Goal: Contribute content: Contribute content

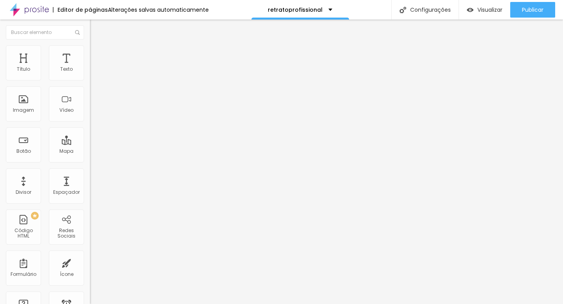
click at [96, 28] on img "button" at bounding box center [99, 28] width 6 height 6
drag, startPoint x: 21, startPoint y: 102, endPoint x: 324, endPoint y: 8, distance: 317.3
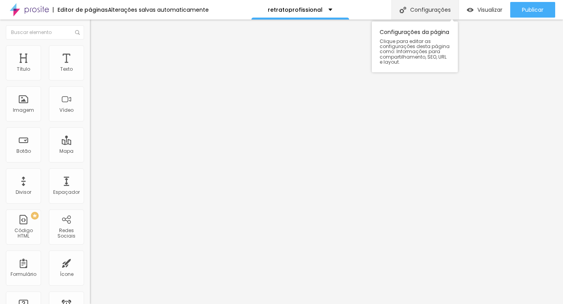
click at [425, 12] on font "Configurações" at bounding box center [430, 10] width 41 height 8
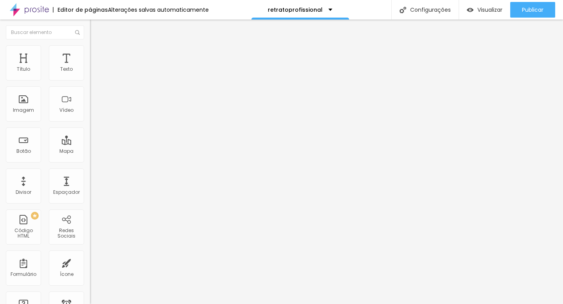
click at [95, 67] on font "Adicionar imagem" at bounding box center [118, 64] width 46 height 7
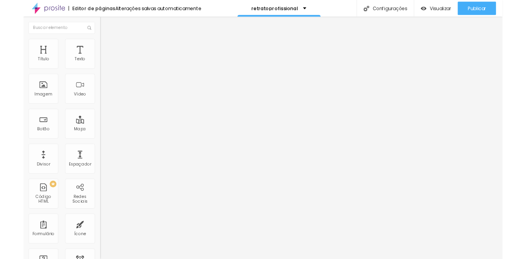
scroll to position [1025, 0]
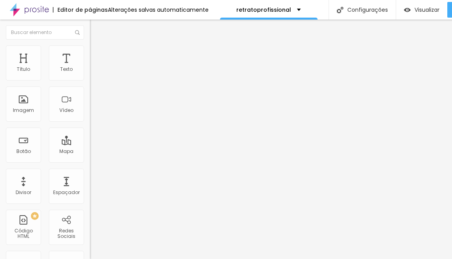
click at [93, 113] on icon "button" at bounding box center [95, 111] width 5 height 5
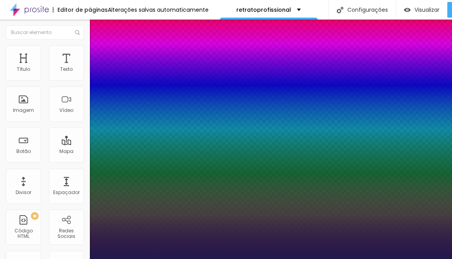
type input "1"
type input "18"
type input "1"
type input "27"
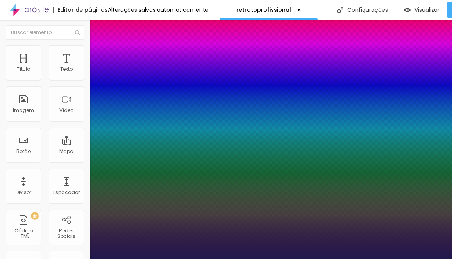
type input "27"
type input "1"
type input "28"
type input "1"
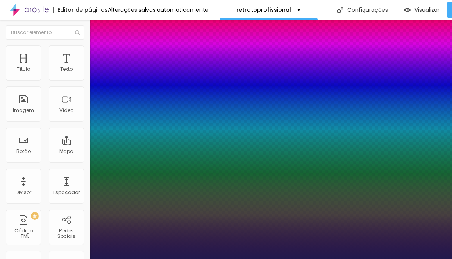
type input "29"
type input "1"
type input "30"
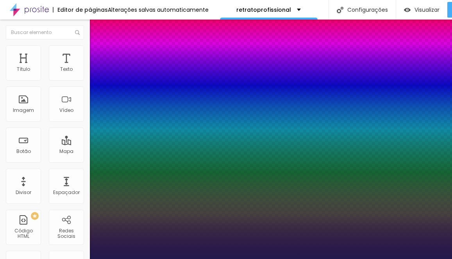
type input "1"
type input "31"
type input "1"
type input "33"
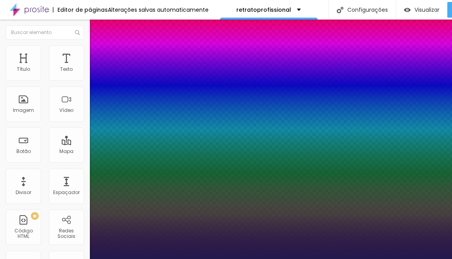
type input "33"
type input "1"
type input "34"
type input "1"
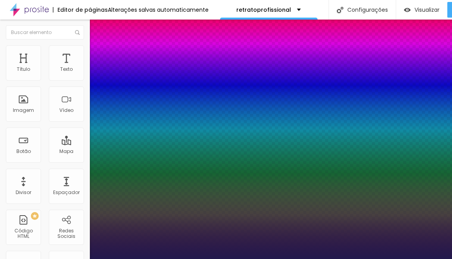
type input "36"
type input "1"
type input "37"
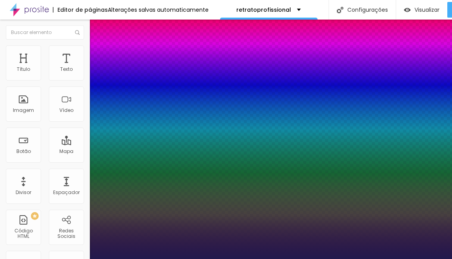
type input "1"
type input "39"
type input "1"
type input "41"
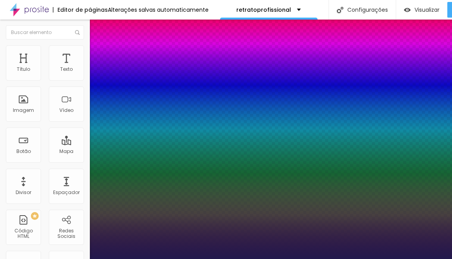
type input "41"
type input "1"
type input "42"
type input "1"
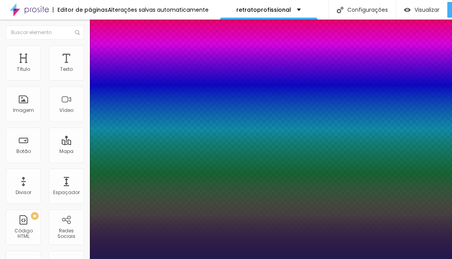
type input "43"
type input "1"
type input "44"
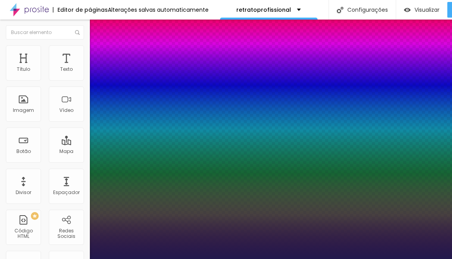
type input "1"
type input "45"
type input "1"
type input "46"
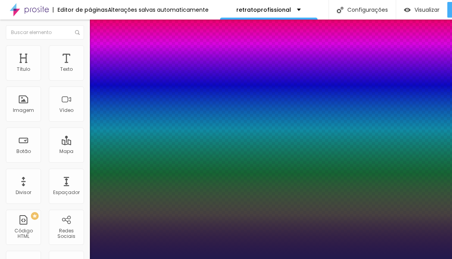
type input "46"
type input "1"
type input "47"
type input "1"
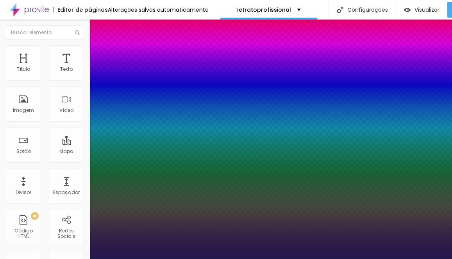
type input "48"
type input "1"
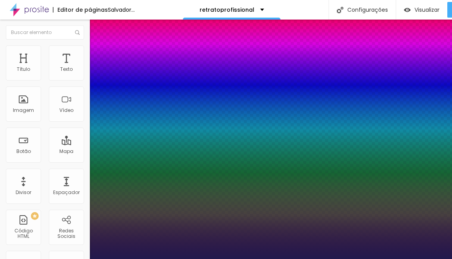
type input "47"
type input "1"
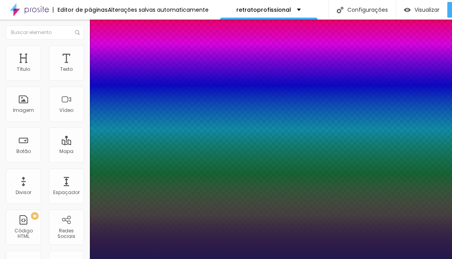
drag, startPoint x: 104, startPoint y: 221, endPoint x: 124, endPoint y: 218, distance: 20.9
type input "47"
type input "1"
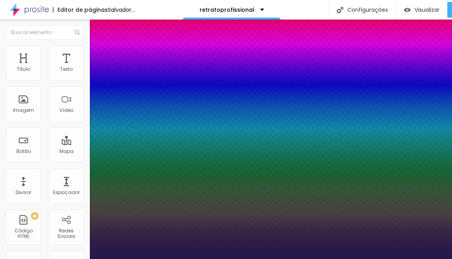
click at [121, 258] on div at bounding box center [226, 259] width 452 height 0
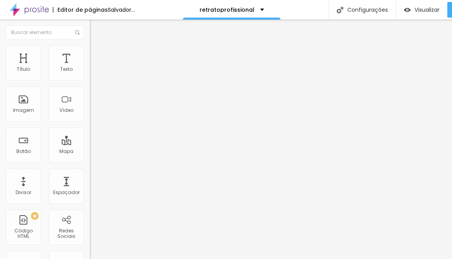
click at [93, 73] on icon "button" at bounding box center [95, 70] width 5 height 5
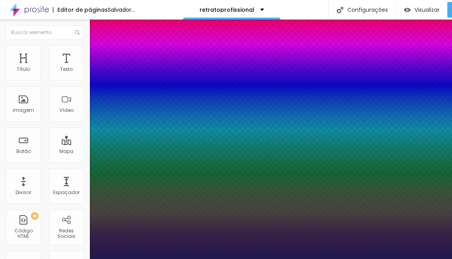
type input "1"
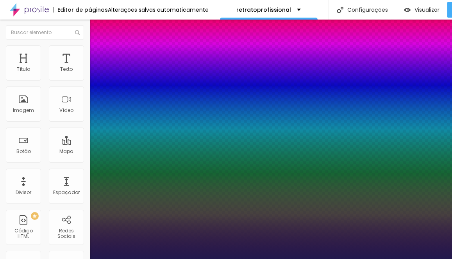
type input "17"
type input "1"
type input "19"
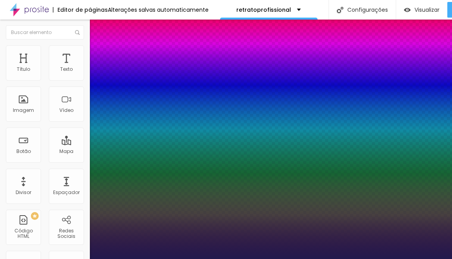
type input "1"
type input "20"
type input "1"
type input "21"
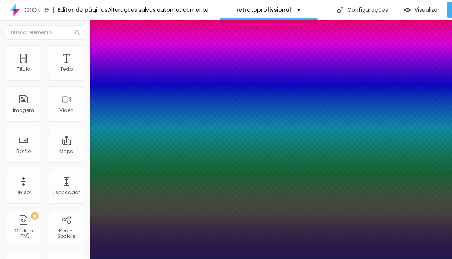
type input "21"
type input "1"
type input "22"
type input "1"
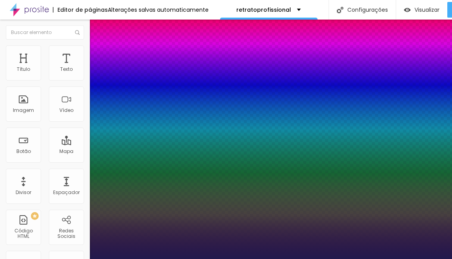
type input "23"
type input "1"
type input "24"
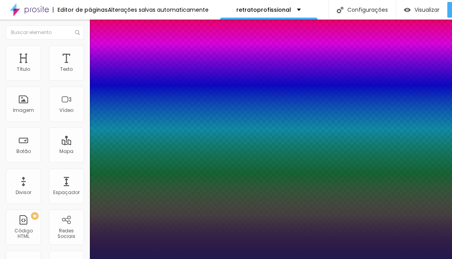
type input "1"
type input "25"
type input "1"
type input "26"
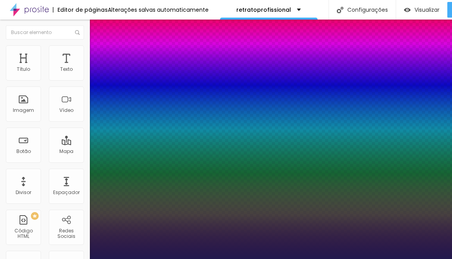
type input "26"
type input "1"
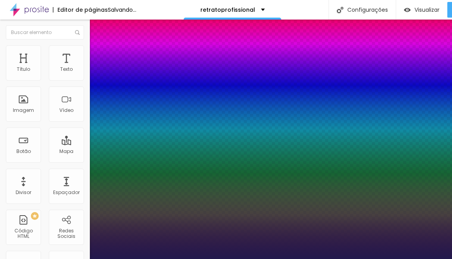
type input "27"
type input "1"
type input "27"
drag, startPoint x: 106, startPoint y: 135, endPoint x: 112, endPoint y: 135, distance: 6.6
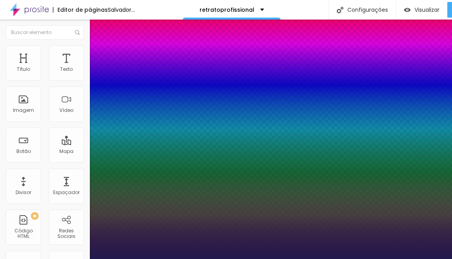
type input "1"
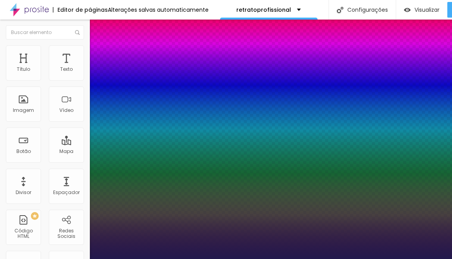
click at [243, 258] on div at bounding box center [226, 259] width 452 height 0
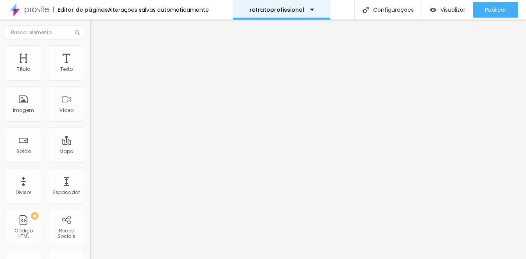
drag, startPoint x: 27, startPoint y: 150, endPoint x: 240, endPoint y: 0, distance: 260.4
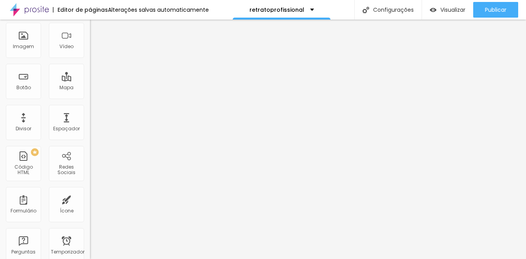
scroll to position [0, 0]
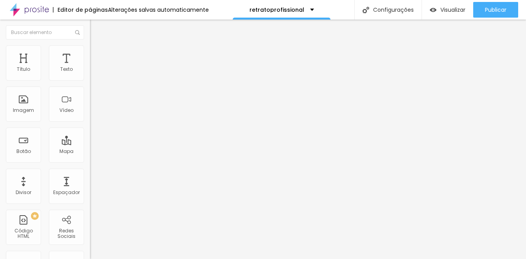
click at [90, 52] on li "Estilo" at bounding box center [135, 49] width 90 height 8
click at [93, 123] on img at bounding box center [95, 125] width 5 height 5
radio input "false"
click at [93, 123] on img at bounding box center [95, 125] width 5 height 5
radio input "false"
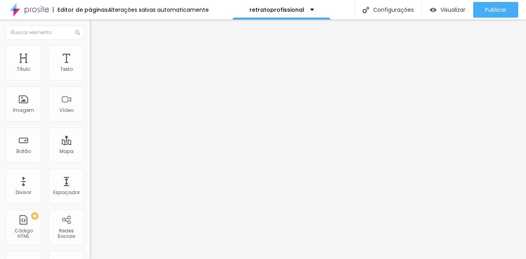
radio input "true"
click at [93, 123] on img at bounding box center [95, 125] width 5 height 5
radio input "true"
radio input "false"
click at [90, 250] on font "Verde claro" at bounding box center [103, 253] width 27 height 7
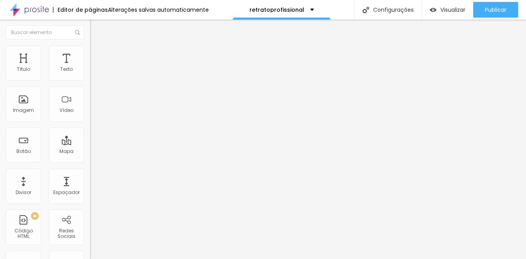
click at [90, 255] on span "Verde claro" at bounding box center [103, 258] width 27 height 7
click at [90, 250] on span "Verde claro" at bounding box center [103, 253] width 27 height 7
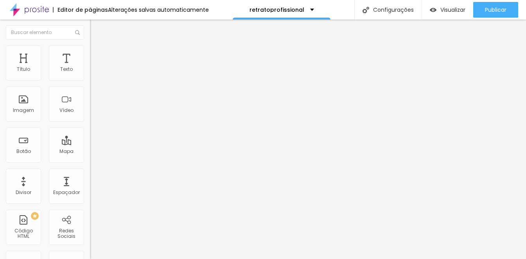
type input "15"
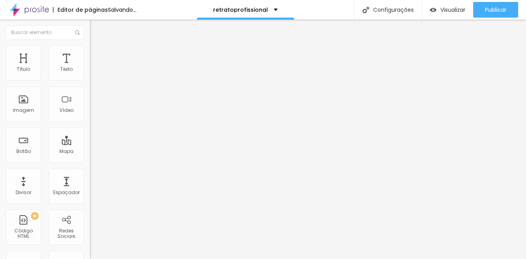
type input "16"
type input "17"
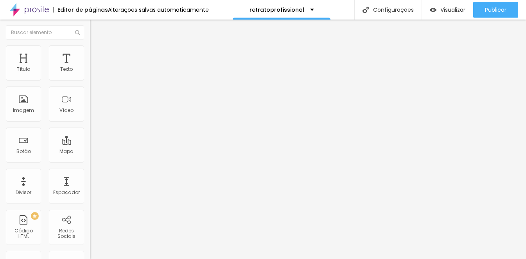
type input "17"
drag, startPoint x: 28, startPoint y: 118, endPoint x: 59, endPoint y: 118, distance: 30.9
click at [90, 227] on input "range" at bounding box center [115, 230] width 50 height 6
click at [93, 73] on icon "button" at bounding box center [95, 70] width 5 height 5
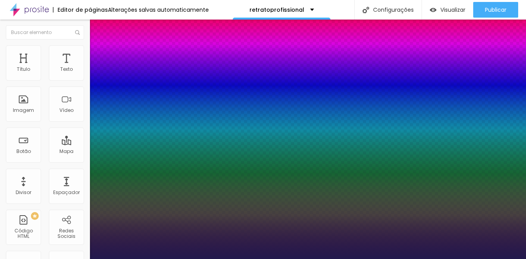
type input "1"
click at [135, 258] on div at bounding box center [263, 259] width 526 height 0
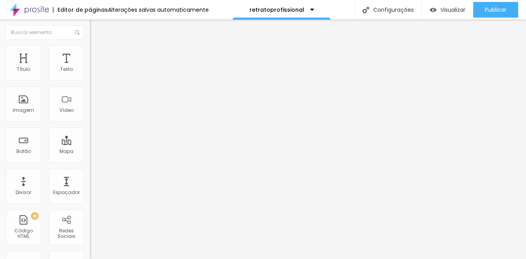
click at [90, 116] on button "button" at bounding box center [95, 111] width 11 height 8
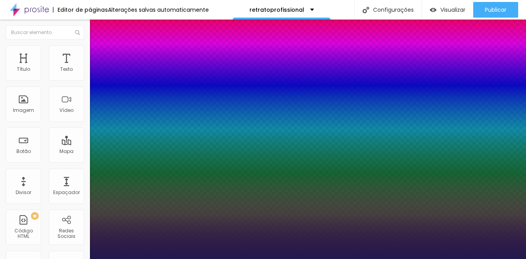
type input "1"
select select "AbrilFatface-Regular"
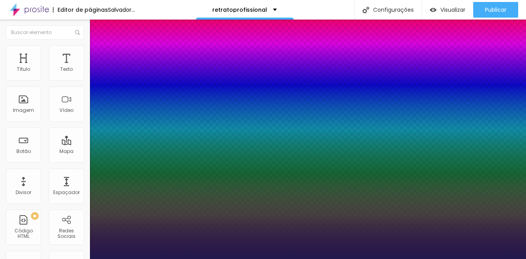
type input "1"
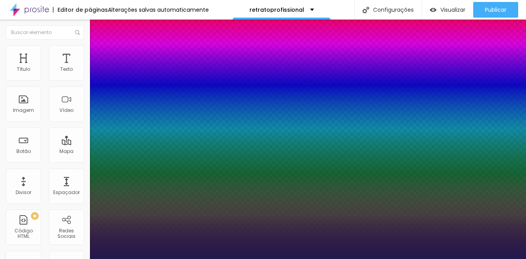
click at [101, 258] on div at bounding box center [263, 259] width 526 height 0
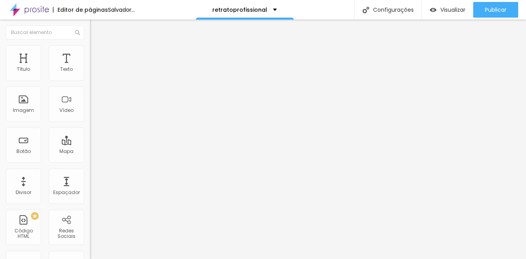
click at [90, 116] on button "button" at bounding box center [95, 111] width 11 height 8
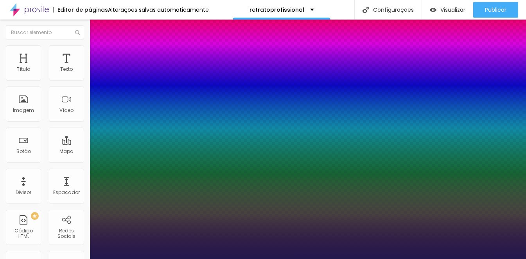
type input "1"
click at [153, 258] on div at bounding box center [263, 259] width 526 height 0
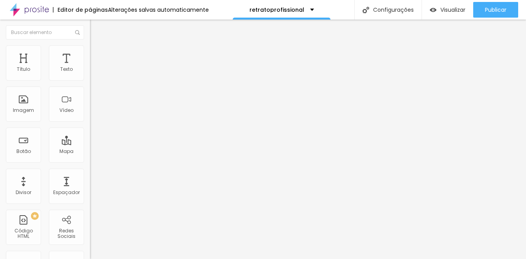
click at [96, 110] on icon "button" at bounding box center [97, 110] width 2 height 2
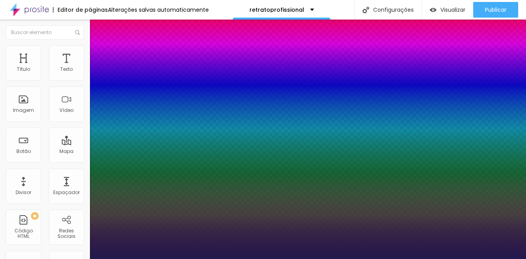
type input "1"
type input "32"
type input "1"
type input "29"
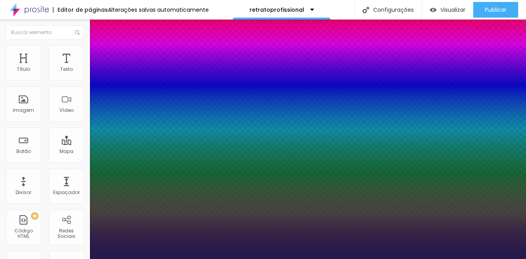
type input "1"
type input "28"
type input "1"
type input "27"
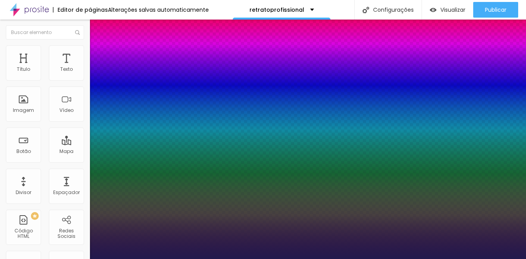
type input "27"
type input "1"
type input "26"
type input "1"
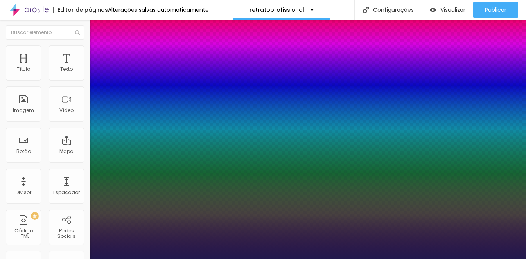
type input "25"
type input "1"
type input "24"
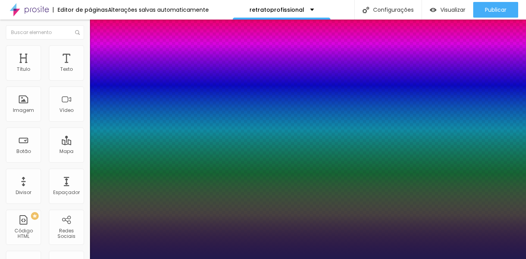
type input "1"
type input "23"
type input "1"
type input "22"
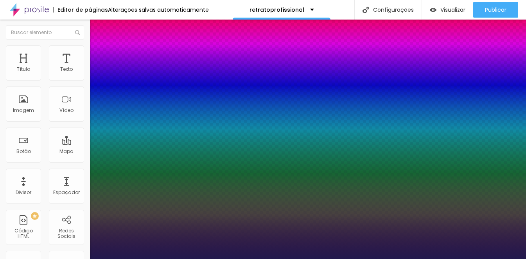
type input "22"
type input "1"
type input "23"
type input "1"
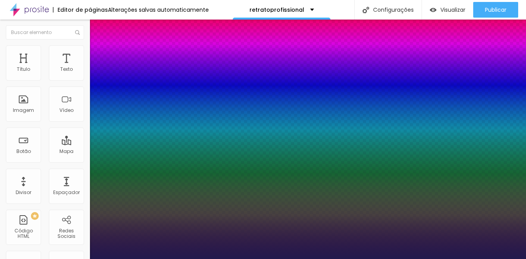
type input "27"
type input "1"
type input "28"
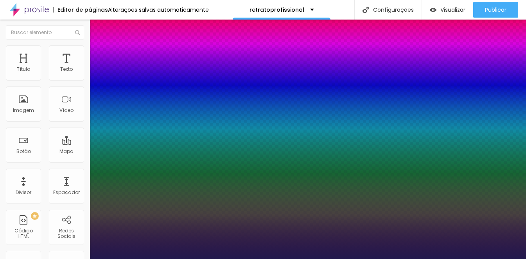
type input "1"
type input "29"
type input "1"
type input "30"
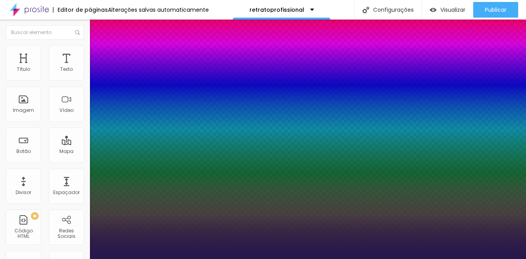
type input "30"
type input "1"
type input "31"
type input "1"
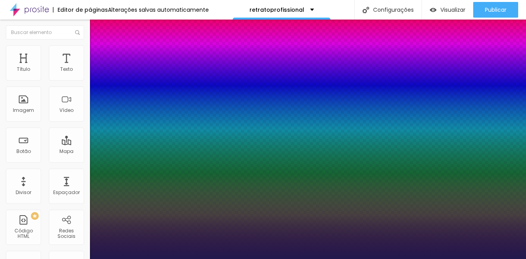
type input "32"
type input "1"
type input "33"
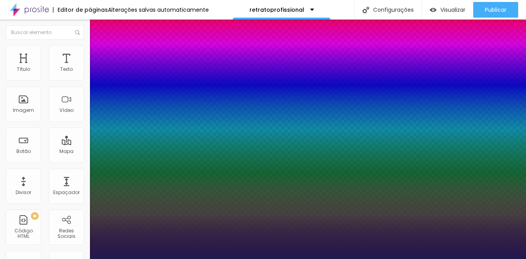
type input "1"
type input "34"
type input "1"
type input "35"
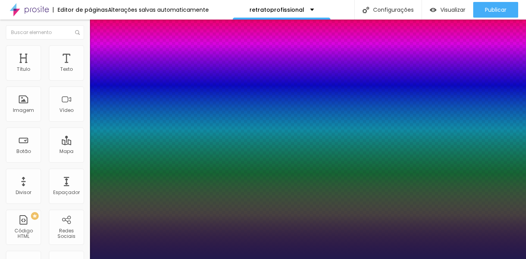
type input "35"
type input "1"
type input "36"
type input "1"
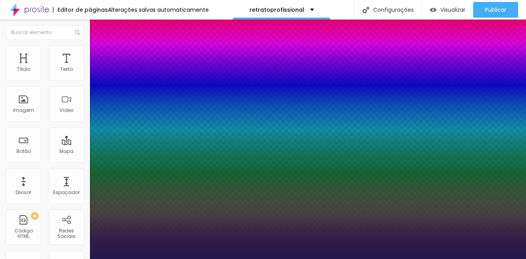
type input "36"
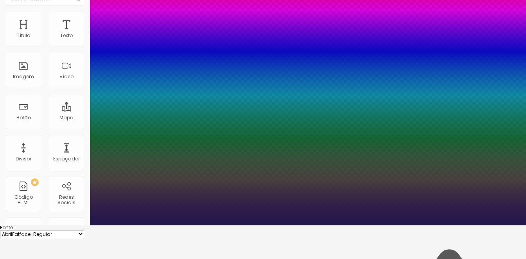
type input "1"
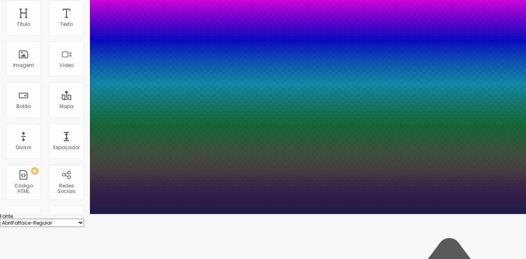
click at [243, 214] on div at bounding box center [263, 214] width 526 height 0
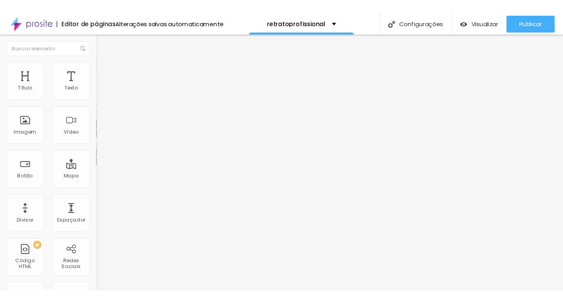
scroll to position [0, 0]
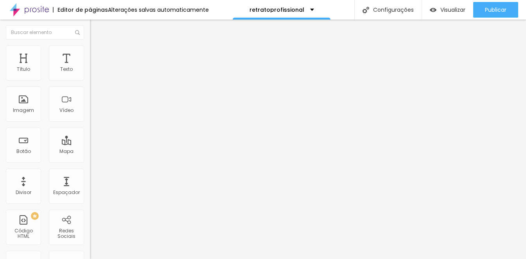
click at [90, 116] on button "button" at bounding box center [95, 111] width 11 height 8
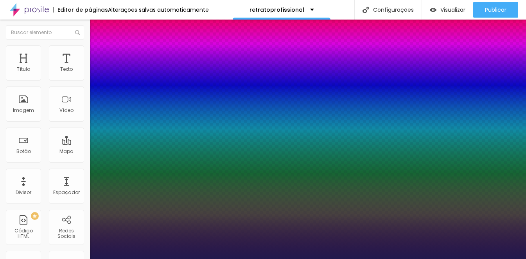
type input "1"
type input "21"
type input "1"
type input "25"
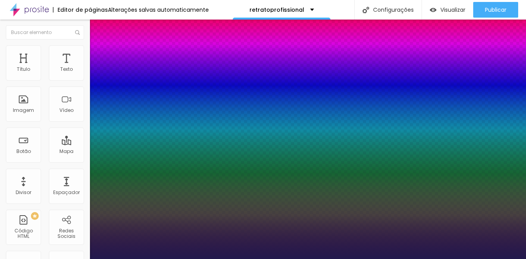
type input "25"
type input "1"
type input "26"
type input "1"
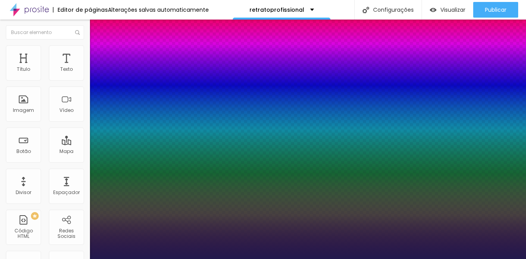
type input "27"
type input "1"
type input "28"
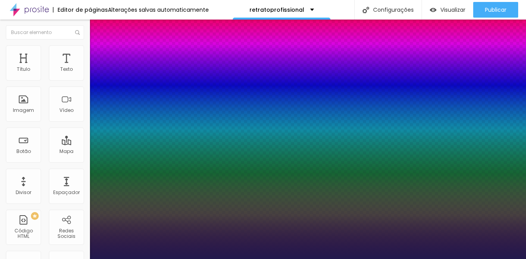
type input "1"
type input "29"
type input "1"
type input "30"
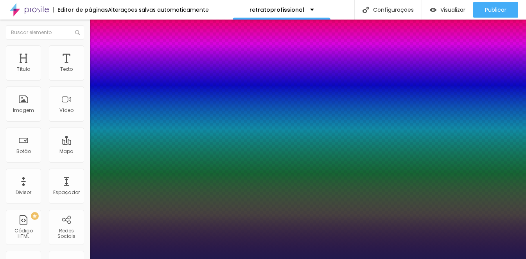
type input "30"
type input "1"
type input "31"
type input "1"
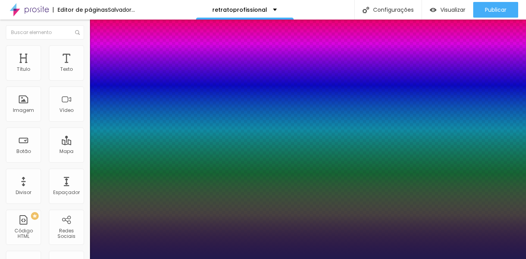
drag, startPoint x: 106, startPoint y: 223, endPoint x: 122, endPoint y: 222, distance: 16.0
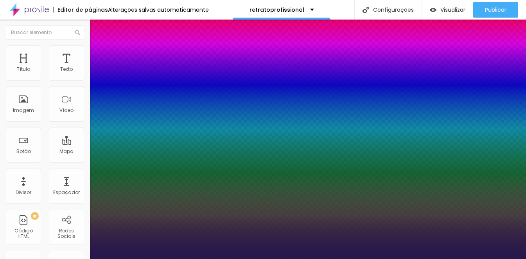
click at [101, 258] on div at bounding box center [263, 259] width 526 height 0
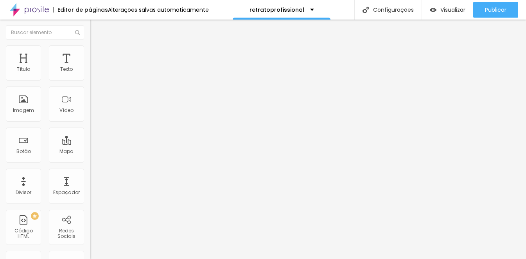
click at [90, 75] on button "button" at bounding box center [95, 71] width 11 height 8
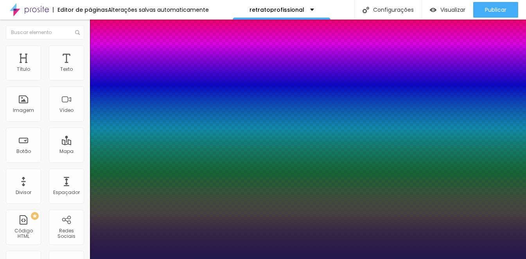
click at [81, 258] on div at bounding box center [263, 259] width 526 height 0
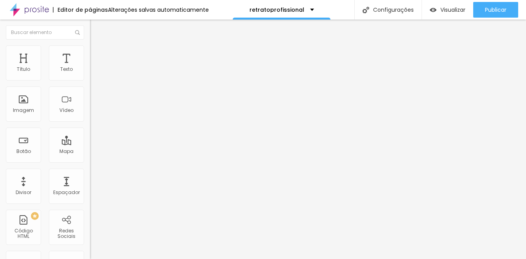
click at [90, 75] on button "button" at bounding box center [95, 71] width 11 height 8
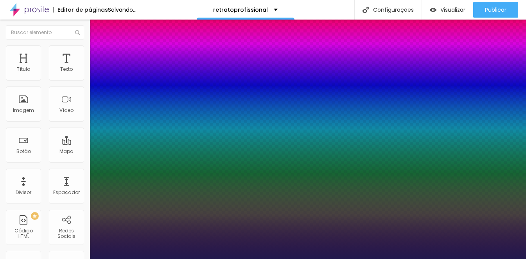
drag, startPoint x: 106, startPoint y: 133, endPoint x: 111, endPoint y: 134, distance: 4.8
click at [270, 258] on div at bounding box center [263, 259] width 526 height 0
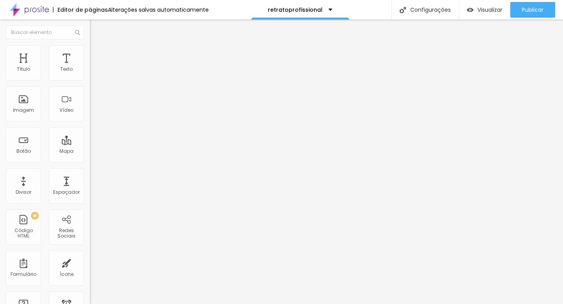
click at [90, 116] on button "button" at bounding box center [95, 111] width 11 height 8
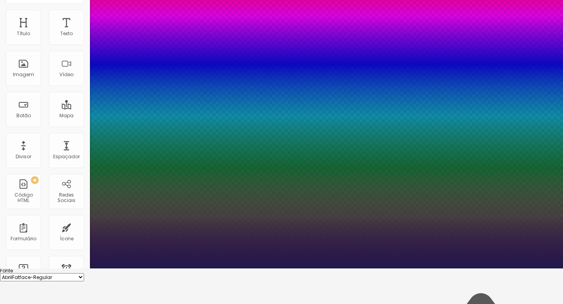
scroll to position [38, 0]
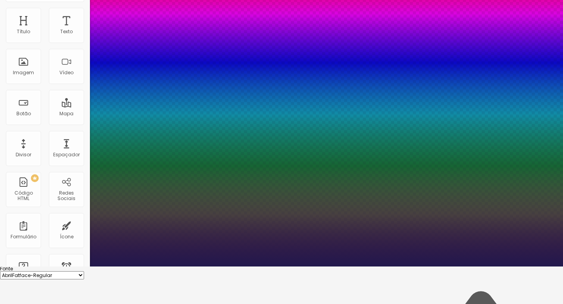
click at [254, 258] on div at bounding box center [281, 267] width 563 height 0
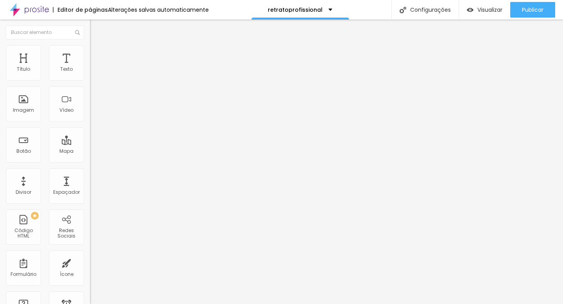
click at [90, 116] on button "button" at bounding box center [95, 111] width 11 height 8
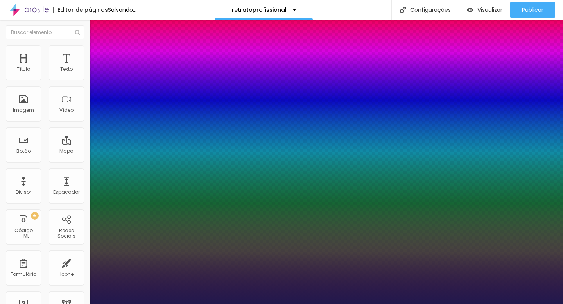
drag, startPoint x: 106, startPoint y: 220, endPoint x: 116, endPoint y: 221, distance: 10.6
click at [309, 258] on div at bounding box center [281, 304] width 563 height 0
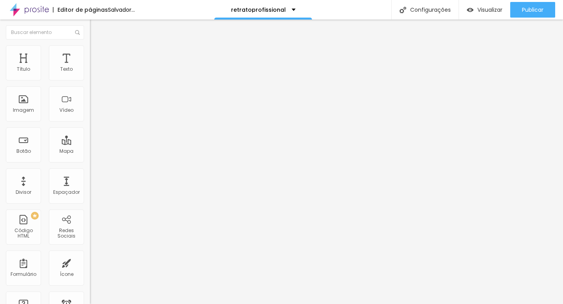
click at [95, 67] on font "Trocar imagem" at bounding box center [114, 64] width 38 height 7
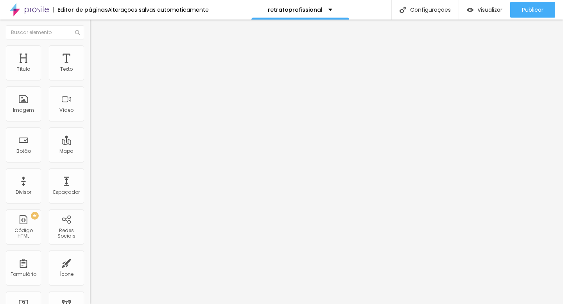
click at [96, 30] on img "button" at bounding box center [99, 28] width 6 height 6
click at [90, 75] on button "button" at bounding box center [95, 71] width 11 height 8
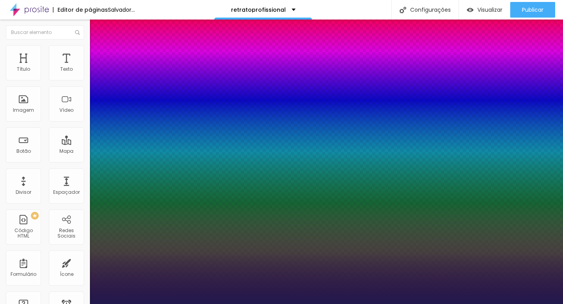
click at [248, 258] on div at bounding box center [281, 304] width 563 height 0
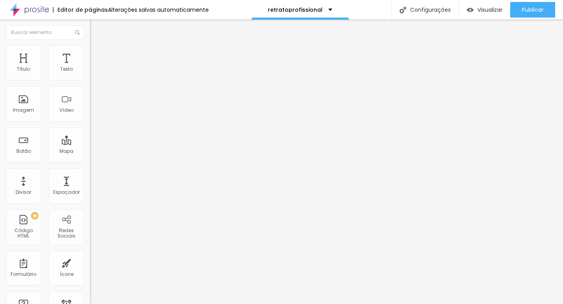
click at [96, 29] on img "button" at bounding box center [99, 28] width 6 height 6
click at [96, 29] on div "Editar nulo" at bounding box center [116, 28] width 41 height 6
click at [96, 29] on img "button" at bounding box center [99, 28] width 6 height 6
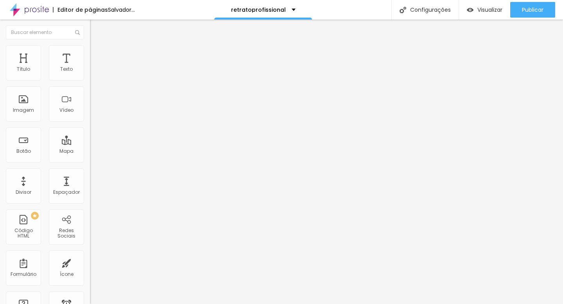
click at [90, 73] on div "Título 2 H2" at bounding box center [135, 69] width 90 height 7
click at [90, 66] on span "Título 1" at bounding box center [103, 62] width 26 height 7
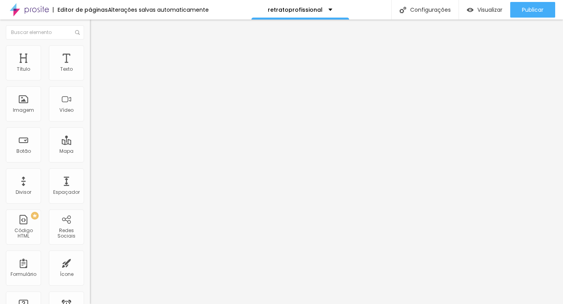
click at [94, 113] on icon "button" at bounding box center [95, 110] width 3 height 3
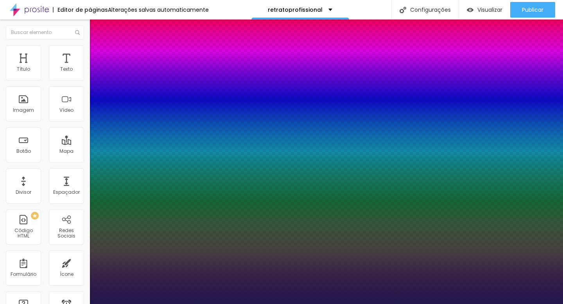
drag, startPoint x: 108, startPoint y: 220, endPoint x: 114, endPoint y: 222, distance: 6.4
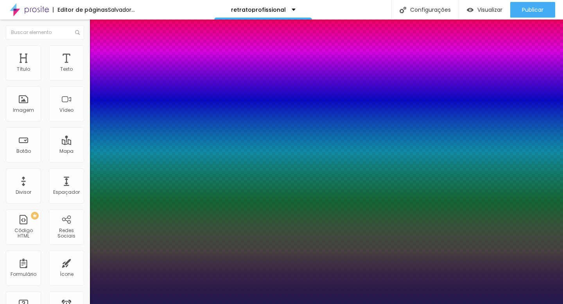
click at [102, 258] on div at bounding box center [281, 304] width 563 height 0
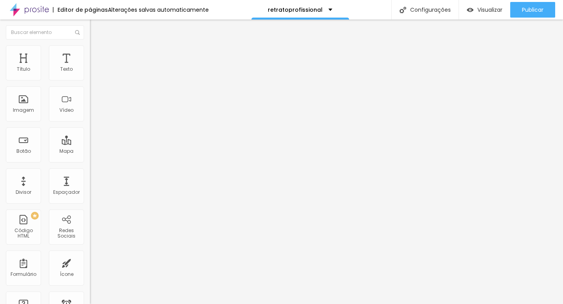
click at [90, 116] on button "button" at bounding box center [95, 111] width 11 height 8
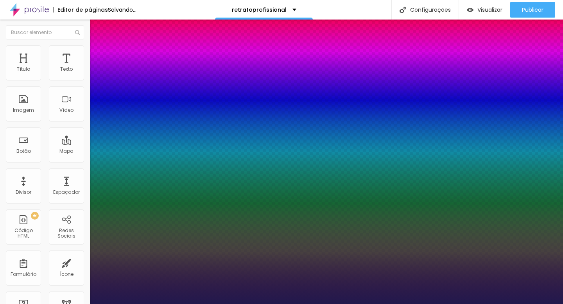
click at [198, 258] on div at bounding box center [281, 304] width 563 height 0
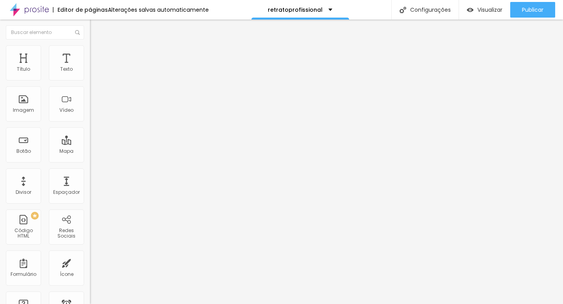
click at [90, 75] on button "button" at bounding box center [95, 71] width 11 height 8
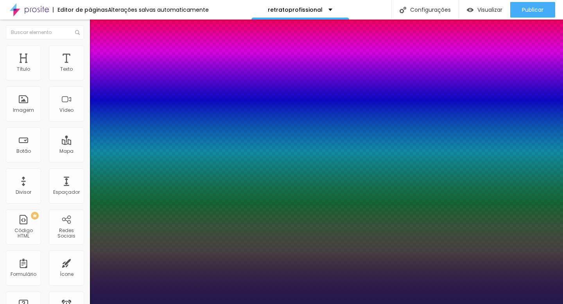
drag, startPoint x: 106, startPoint y: 132, endPoint x: 110, endPoint y: 133, distance: 4.8
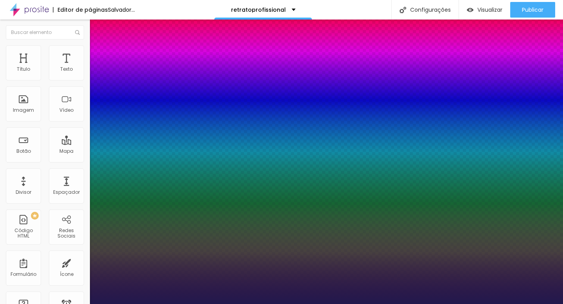
click at [224, 258] on div at bounding box center [281, 304] width 563 height 0
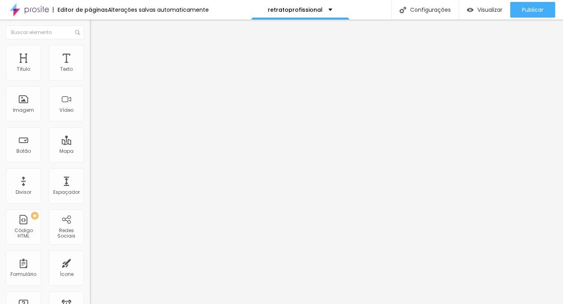
click at [96, 30] on img "button" at bounding box center [99, 28] width 6 height 6
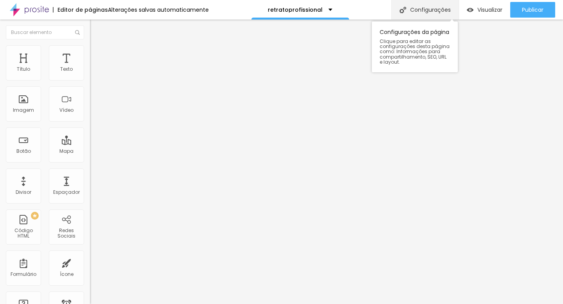
drag, startPoint x: 36, startPoint y: 111, endPoint x: 429, endPoint y: 0, distance: 408.5
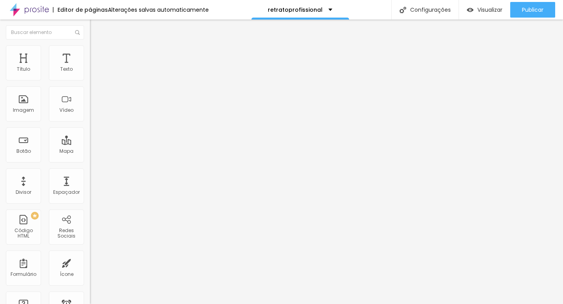
click at [93, 113] on icon "button" at bounding box center [95, 111] width 5 height 5
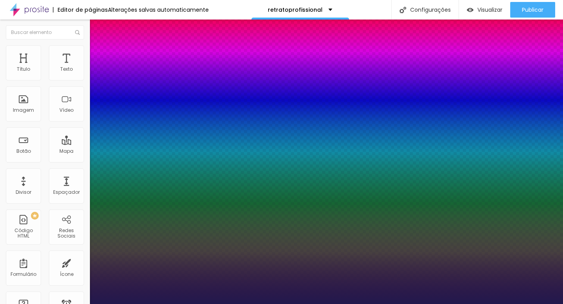
drag, startPoint x: 104, startPoint y: 219, endPoint x: 118, endPoint y: 222, distance: 14.4
click at [452, 258] on div at bounding box center [281, 304] width 563 height 0
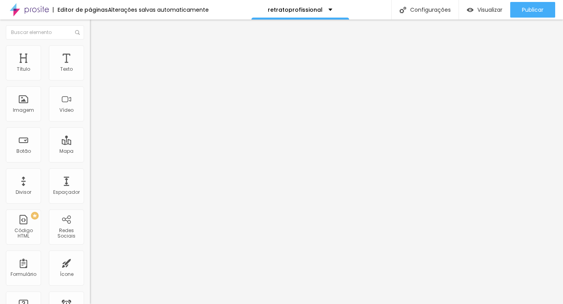
click at [94, 113] on icon "button" at bounding box center [95, 110] width 3 height 3
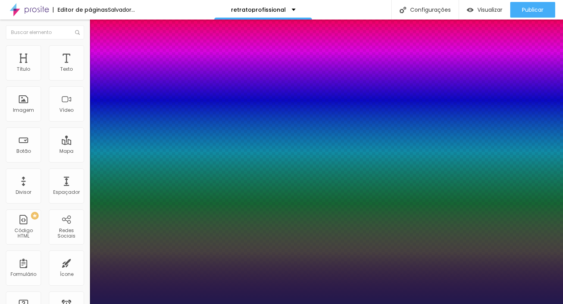
click at [305, 258] on div at bounding box center [281, 304] width 563 height 0
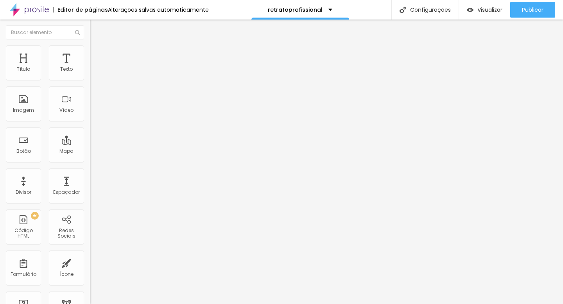
click at [93, 113] on icon "button" at bounding box center [95, 111] width 5 height 5
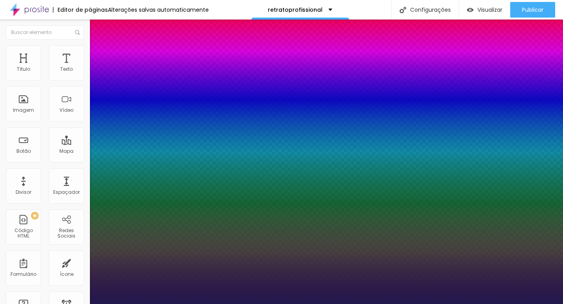
click at [285, 258] on div at bounding box center [281, 304] width 563 height 0
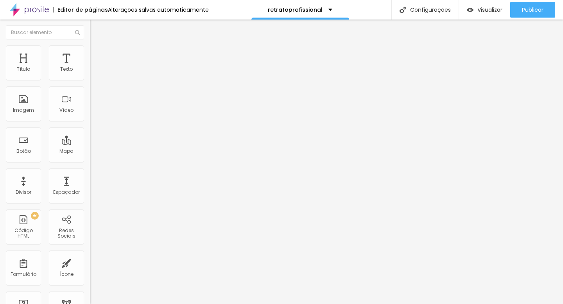
click at [96, 27] on img "button" at bounding box center [99, 28] width 6 height 6
click at [90, 50] on li "Estilo" at bounding box center [135, 49] width 90 height 8
drag, startPoint x: 28, startPoint y: 118, endPoint x: 55, endPoint y: 122, distance: 26.9
click at [90, 227] on input "range" at bounding box center [115, 230] width 50 height 6
click at [90, 211] on div "Editar nulo Conteúdo Estilo Avançado Visual 17 Tamanho do texto Cor Verde claro…" at bounding box center [135, 162] width 90 height 284
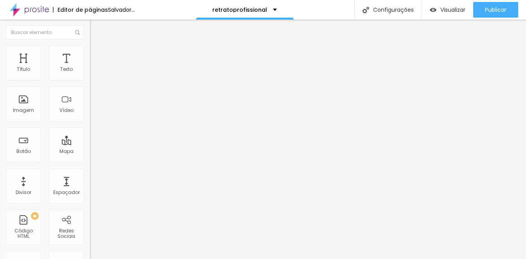
click at [97, 54] on font "Estilo" at bounding box center [103, 50] width 12 height 7
drag, startPoint x: 27, startPoint y: 116, endPoint x: 70, endPoint y: 114, distance: 43.0
click at [90, 136] on div "18 Tamanho do texto" at bounding box center [135, 191] width 90 height 111
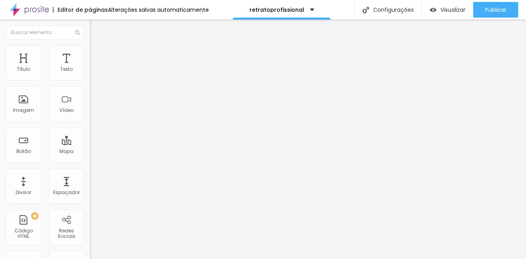
click at [90, 188] on div "Editar nulo Conteúdo Estilo Avançado Visual 18 Tamanho do texto Cor Verde claro…" at bounding box center [135, 139] width 90 height 239
click at [95, 77] on font "Editar perguntas" at bounding box center [115, 73] width 40 height 7
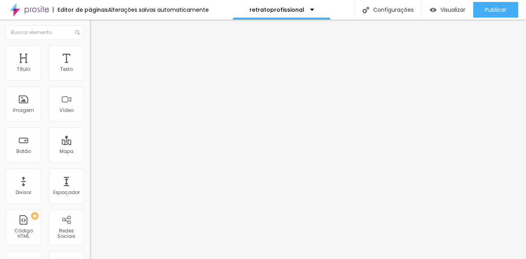
click at [90, 80] on div at bounding box center [135, 80] width 90 height 0
click at [97, 54] on font "Estilo" at bounding box center [103, 50] width 12 height 7
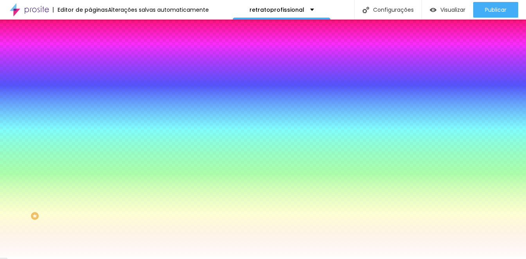
click at [90, 93] on button at bounding box center [95, 97] width 11 height 8
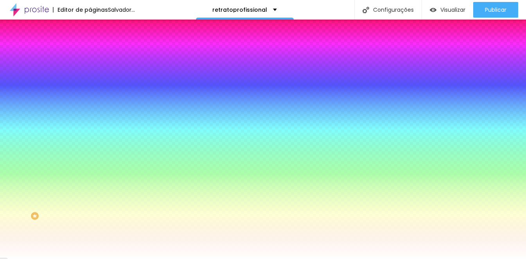
click at [93, 72] on img at bounding box center [95, 69] width 5 height 5
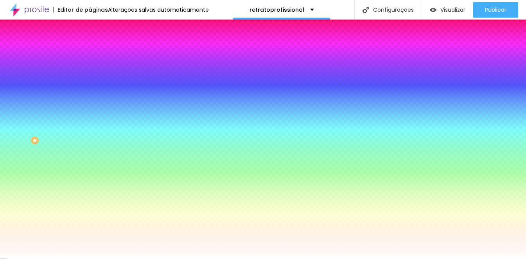
scroll to position [83, 0]
click at [90, 132] on div at bounding box center [135, 132] width 90 height 0
click at [14, 195] on div at bounding box center [263, 129] width 526 height 259
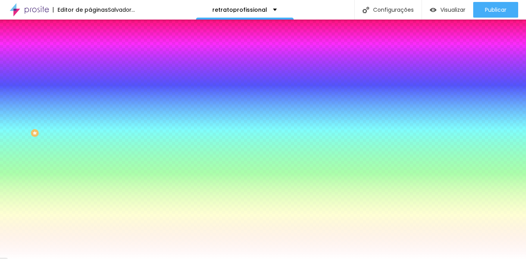
click at [90, 116] on div "Tipografia Voltar ao padrão" at bounding box center [135, 108] width 90 height 22
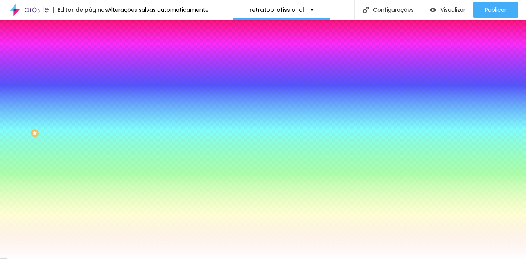
click at [90, 180] on div at bounding box center [135, 180] width 90 height 0
click at [1, 1] on div at bounding box center [0, 0] width 2 height 2
click at [90, 182] on div "Cor de fundo Voltar ao padrão #FFFFFF" at bounding box center [135, 179] width 90 height 21
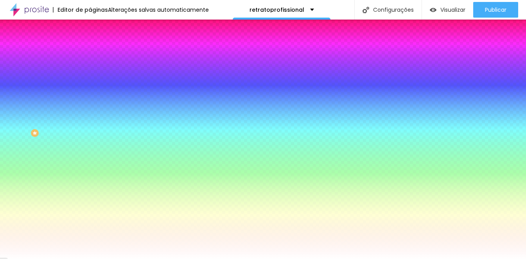
click at [93, 165] on icon "button" at bounding box center [95, 162] width 5 height 5
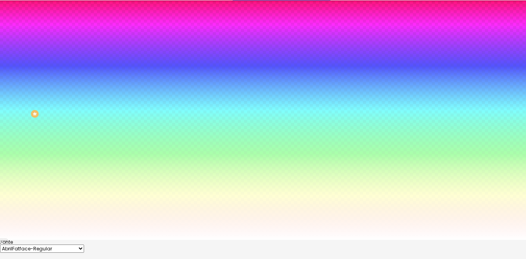
scroll to position [20, 0]
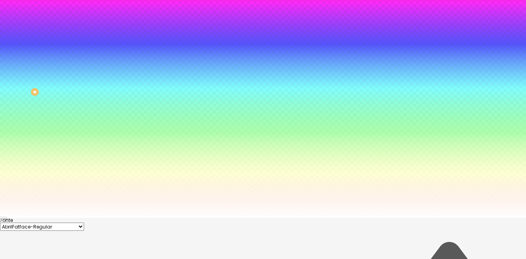
scroll to position [66, 0]
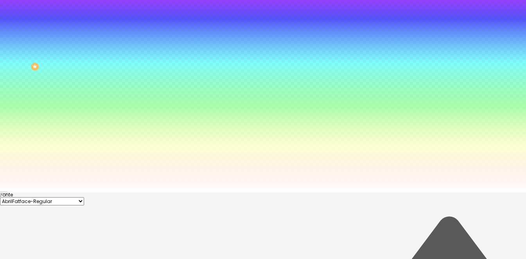
click at [110, 192] on div at bounding box center [263, 63] width 526 height 259
click at [38, 192] on div at bounding box center [263, 192] width 526 height 0
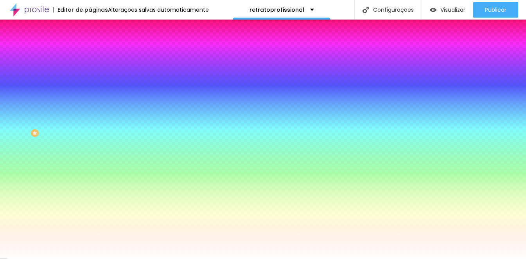
click at [93, 112] on icon "button" at bounding box center [95, 114] width 5 height 5
click at [117, 222] on div at bounding box center [263, 129] width 526 height 259
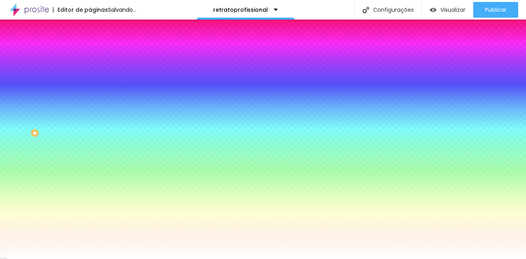
click at [110, 209] on div at bounding box center [263, 129] width 526 height 259
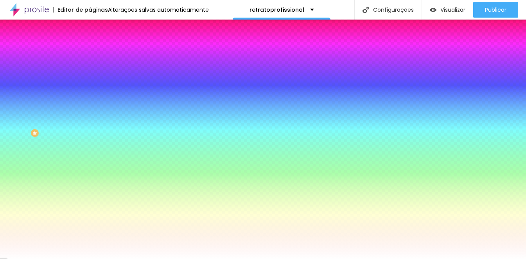
click at [5, 5] on div at bounding box center [5, 4] width 2 height 2
drag, startPoint x: 124, startPoint y: 164, endPoint x: 128, endPoint y: 164, distance: 3.9
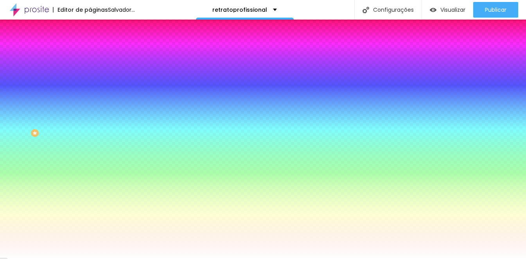
click at [57, 258] on div at bounding box center [263, 259] width 526 height 0
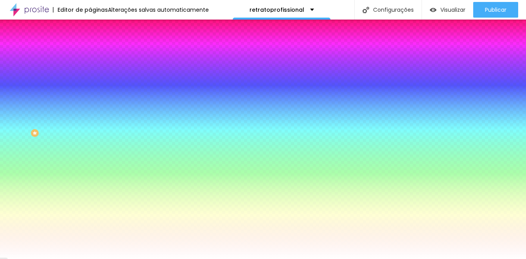
click at [90, 203] on font "Seta" at bounding box center [95, 199] width 11 height 7
click at [90, 215] on span "Abrir" at bounding box center [95, 211] width 11 height 7
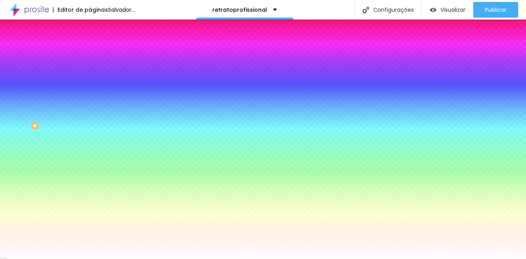
scroll to position [101, 0]
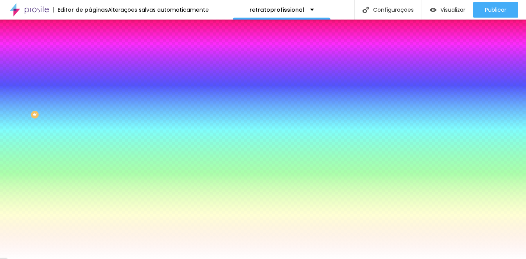
click at [90, 184] on font "Seta" at bounding box center [95, 181] width 11 height 7
click at [90, 31] on li "Avançado" at bounding box center [135, 35] width 90 height 8
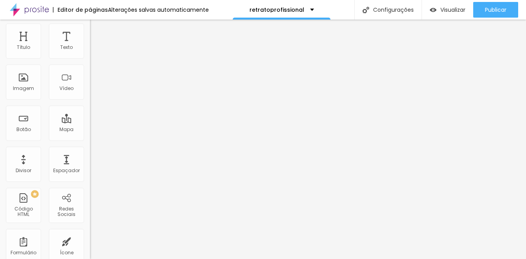
click at [97, 24] on font "Conteúdo" at bounding box center [109, 21] width 24 height 7
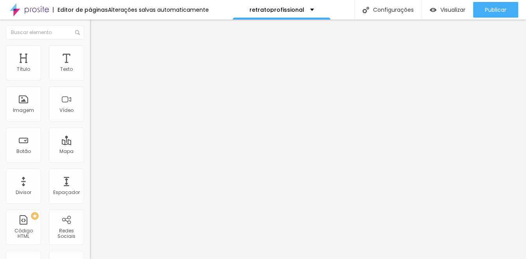
click at [95, 77] on font "Editar perguntas" at bounding box center [115, 73] width 40 height 7
click at [96, 27] on img "button" at bounding box center [99, 28] width 6 height 6
click at [90, 25] on button "Editar nulo" at bounding box center [135, 29] width 90 height 18
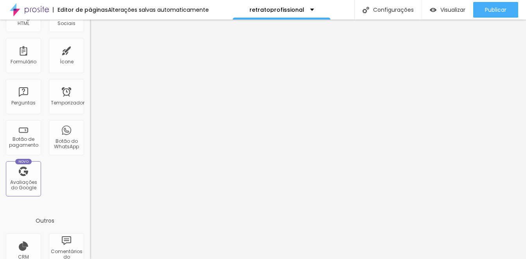
scroll to position [210, 0]
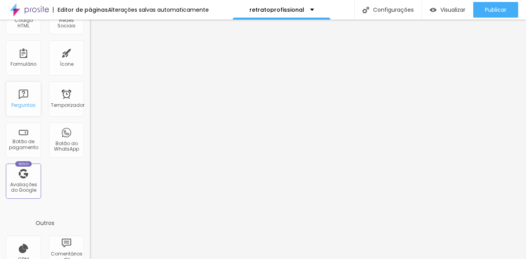
click at [25, 109] on div "Perguntas" at bounding box center [23, 98] width 35 height 35
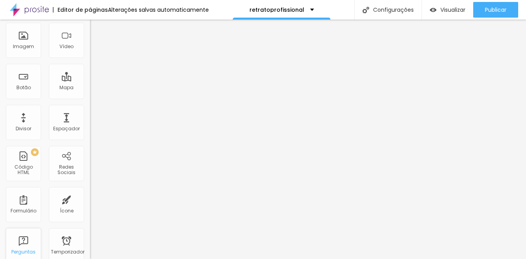
scroll to position [0, 0]
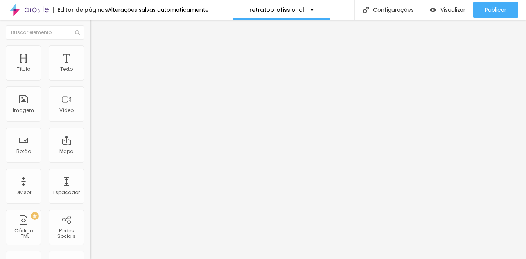
click at [90, 77] on span "Editar perguntas" at bounding box center [112, 73] width 45 height 7
paste div
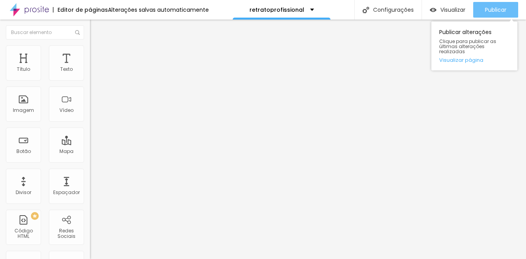
click at [452, 13] on button "Publicar" at bounding box center [495, 10] width 45 height 16
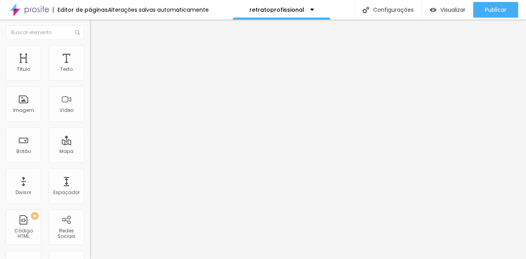
click at [90, 80] on div at bounding box center [135, 80] width 90 height 0
click at [90, 77] on span "Editar perguntas" at bounding box center [112, 73] width 45 height 7
